Goal: Transaction & Acquisition: Purchase product/service

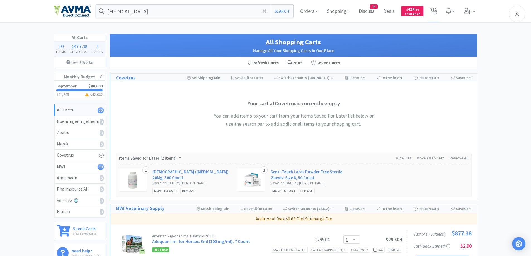
select select "1"
select select "2"
select select "1"
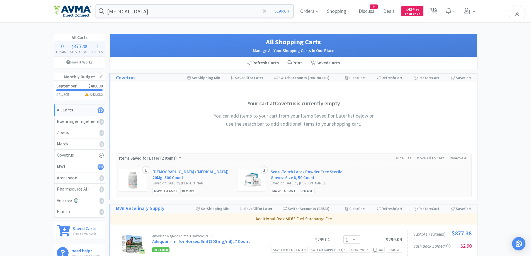
select select "2"
select select "1"
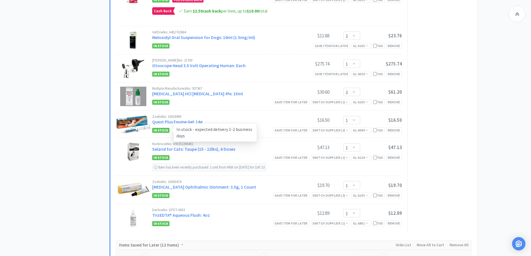
scroll to position [380, 0]
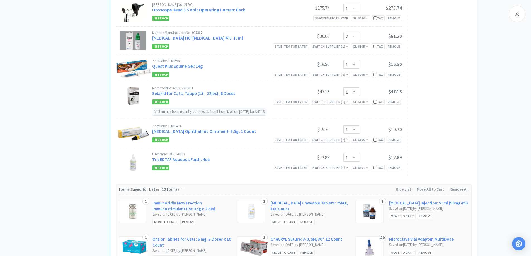
click at [46, 106] on div "All Carts 10 Items $ 877 . 38 Subtotal 1 Carts How It Works Monthly Budget Sept…" at bounding box center [265, 4] width 531 height 701
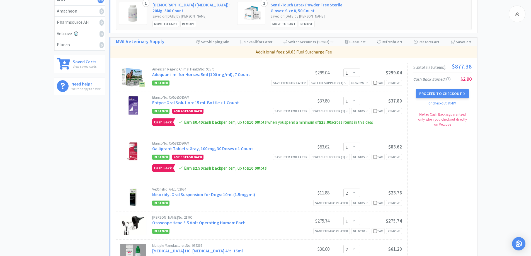
scroll to position [157, 0]
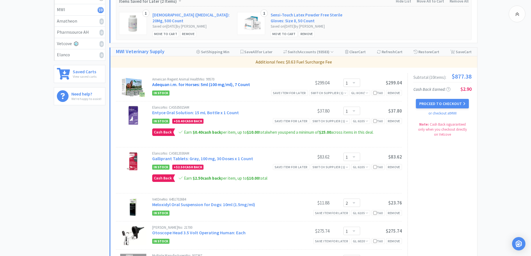
click at [184, 84] on link "Adequan i.m. for Horses: 5ml (100 mg/ml), 7 Count" at bounding box center [201, 85] width 98 height 6
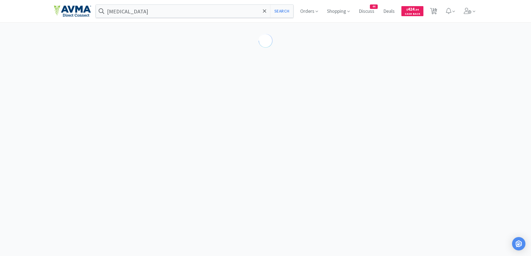
select select "187824"
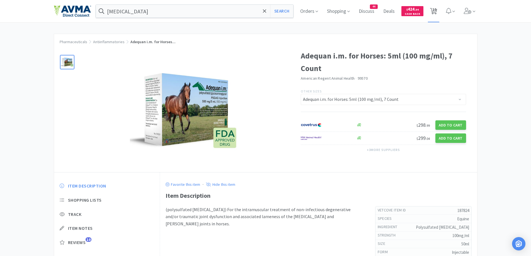
click at [436, 13] on span "10" at bounding box center [434, 9] width 4 height 22
select select "1"
select select "2"
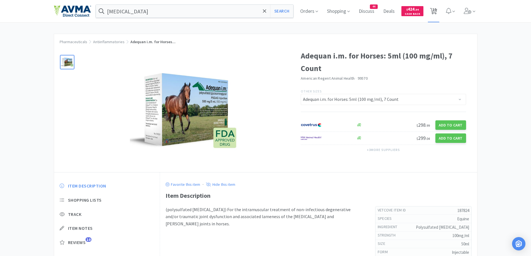
select select "1"
select select "2"
select select "1"
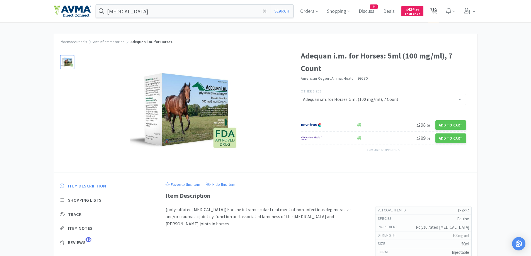
select select "1"
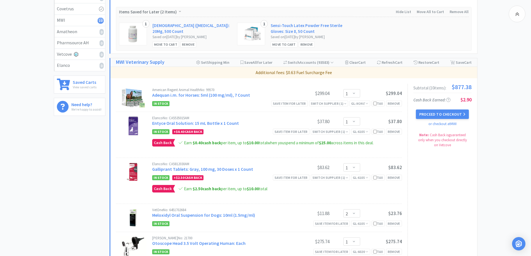
scroll to position [167, 0]
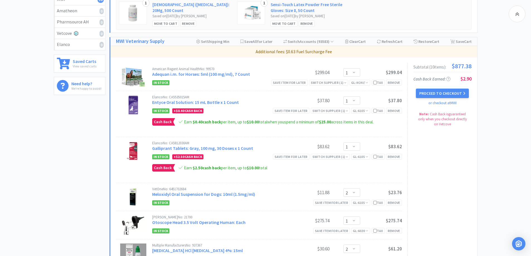
click at [501, 126] on div "All Carts 10 Items $ 877 . 38 Subtotal 1 Carts How It Works Monthly Budget Sept…" at bounding box center [265, 217] width 531 height 701
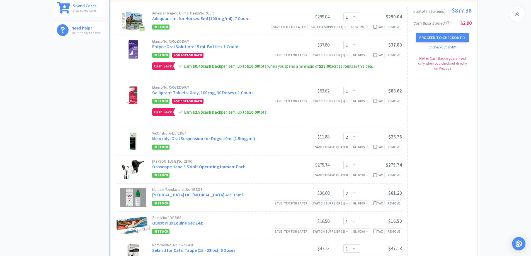
click at [501, 126] on div "All Carts 10 Items $ 877 . 38 Subtotal 1 Carts How It Works Monthly Budget Sept…" at bounding box center [265, 161] width 531 height 701
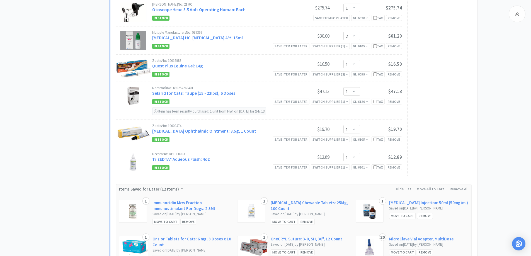
scroll to position [390, 0]
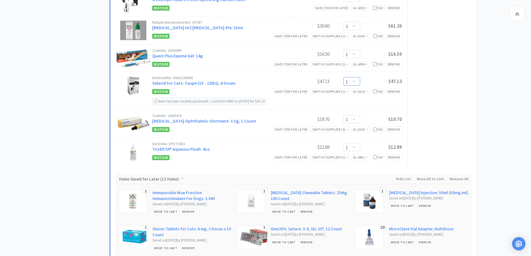
click at [352, 81] on select "Enter Quantity 1 2 3 4 5 6 7 8 9 10 11 12 13 14 15 16 17 18 19 20 Enter Quantity" at bounding box center [351, 81] width 17 height 8
click at [343, 77] on select "Enter Quantity 1 2 3 4 5 6 7 8 9 10 11 12 13 14 15 16 17 18 19 20 Enter Quantity" at bounding box center [351, 81] width 17 height 8
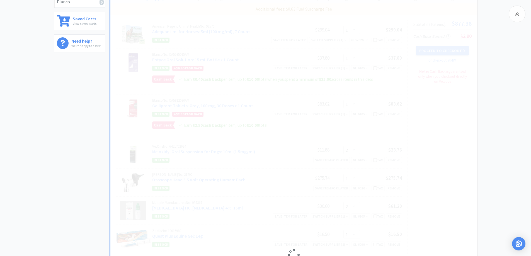
scroll to position [223, 0]
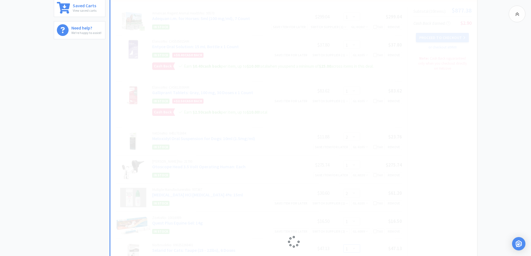
select select "2"
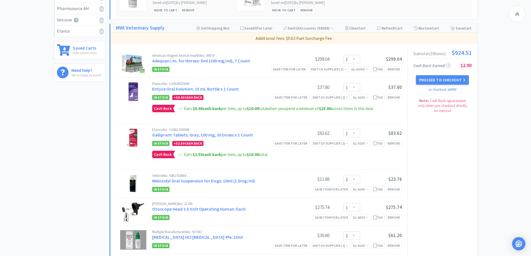
scroll to position [167, 0]
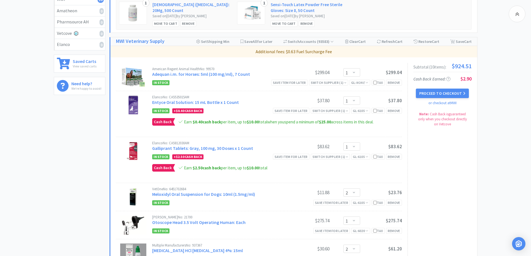
click at [482, 174] on div "All Carts 10 Items $ 924 . 51 Subtotal 1 Carts How It Works Monthly Budget Sept…" at bounding box center [265, 217] width 531 height 701
click at [427, 91] on button "Proceed to Checkout" at bounding box center [441, 93] width 53 height 9
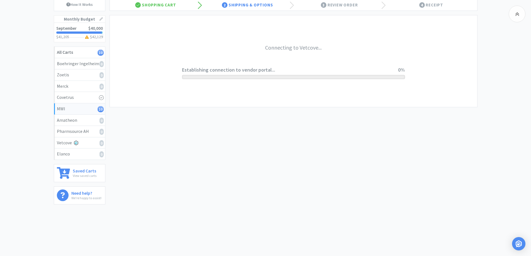
scroll to position [58, 0]
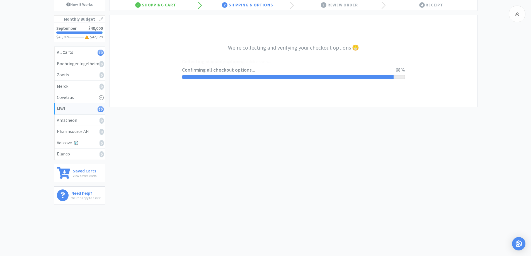
select select "CC_9421154621689816"
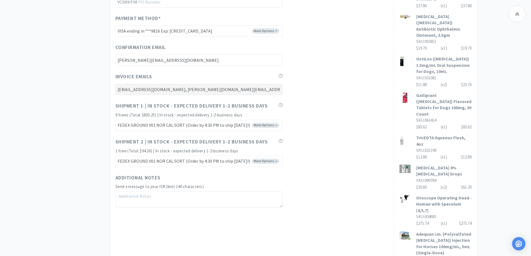
scroll to position [278, 0]
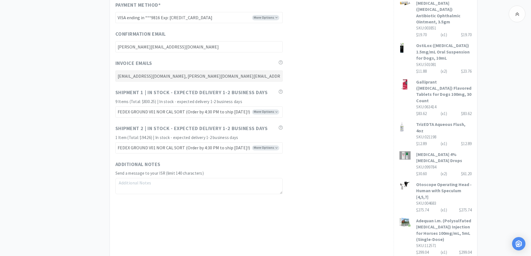
click at [492, 97] on div "MWI 10 Items $ 924 . 51 Subtotal 1 Carts How It Works Monthly Budget September …" at bounding box center [265, 24] width 531 height 539
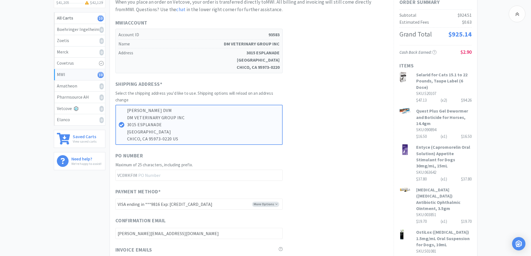
scroll to position [92, 0]
click at [316, 85] on div "Shipping Address * Select the shipping address you'd like to use. Shipping opti…" at bounding box center [251, 112] width 272 height 65
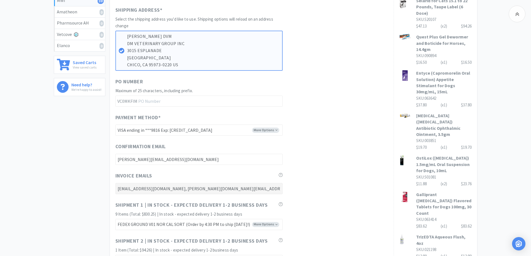
scroll to position [167, 0]
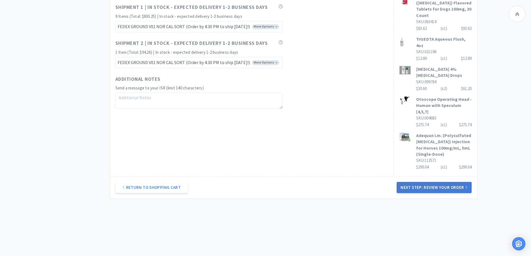
click at [436, 186] on button "Next Step: Review Your Order" at bounding box center [433, 187] width 75 height 11
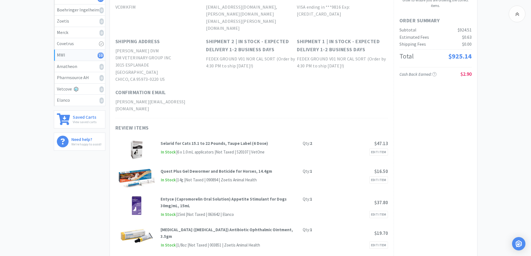
scroll to position [64, 0]
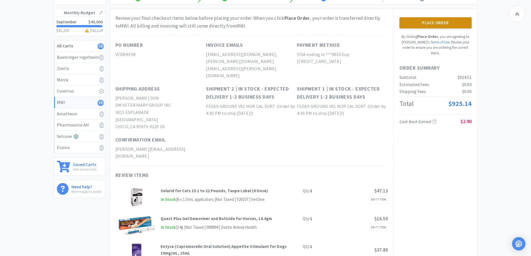
click at [442, 26] on button "Place Order" at bounding box center [435, 22] width 72 height 11
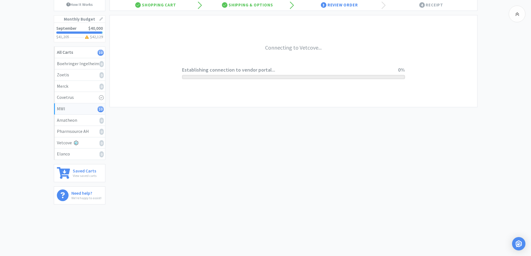
scroll to position [58, 0]
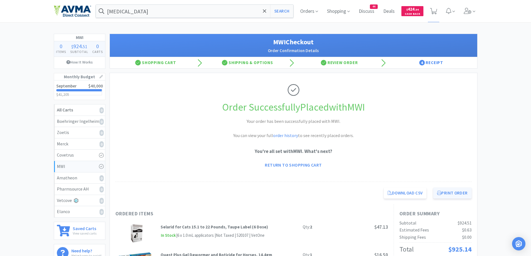
click at [460, 191] on button "Print Order" at bounding box center [452, 192] width 38 height 11
click at [309, 8] on span "Orders" at bounding box center [309, 11] width 22 height 22
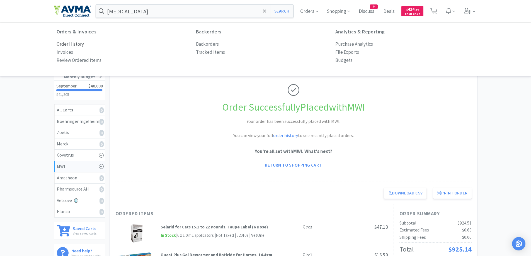
click at [72, 42] on p "Order History" at bounding box center [70, 44] width 27 height 8
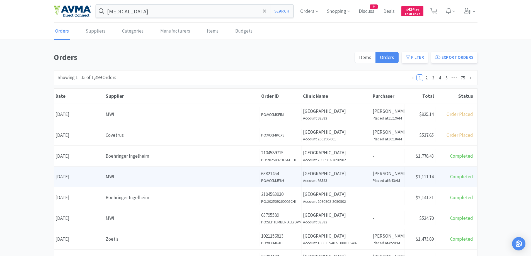
click at [140, 180] on div "MWI" at bounding box center [182, 177] width 152 height 8
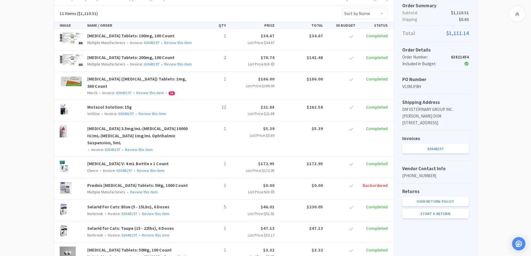
scroll to position [105, 0]
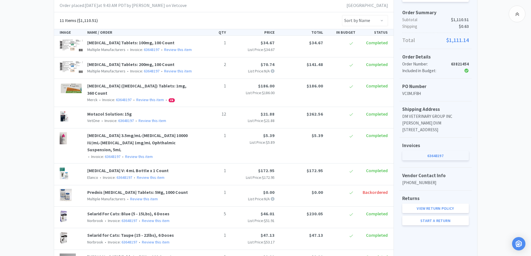
click at [421, 160] on link "63648197" at bounding box center [435, 155] width 67 height 9
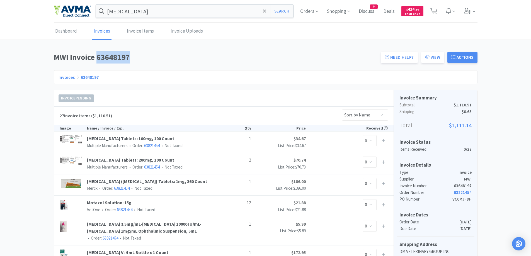
drag, startPoint x: 96, startPoint y: 55, endPoint x: 134, endPoint y: 60, distance: 38.4
click at [134, 60] on h1 "MWI Invoice 63648197" at bounding box center [216, 57] width 324 height 13
copy h1 "63648197"
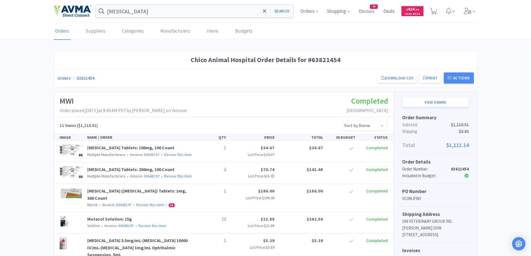
click at [21, 129] on div "Chico Animal Hospital Order Details for #63821454 Orders 63821454 Download CSV …" at bounding box center [265, 256] width 531 height 411
click at [28, 171] on div "Chico Animal Hospital Order Details for #63821454 Orders 63821454 Download CSV …" at bounding box center [265, 256] width 531 height 411
